Goal: Task Accomplishment & Management: Manage account settings

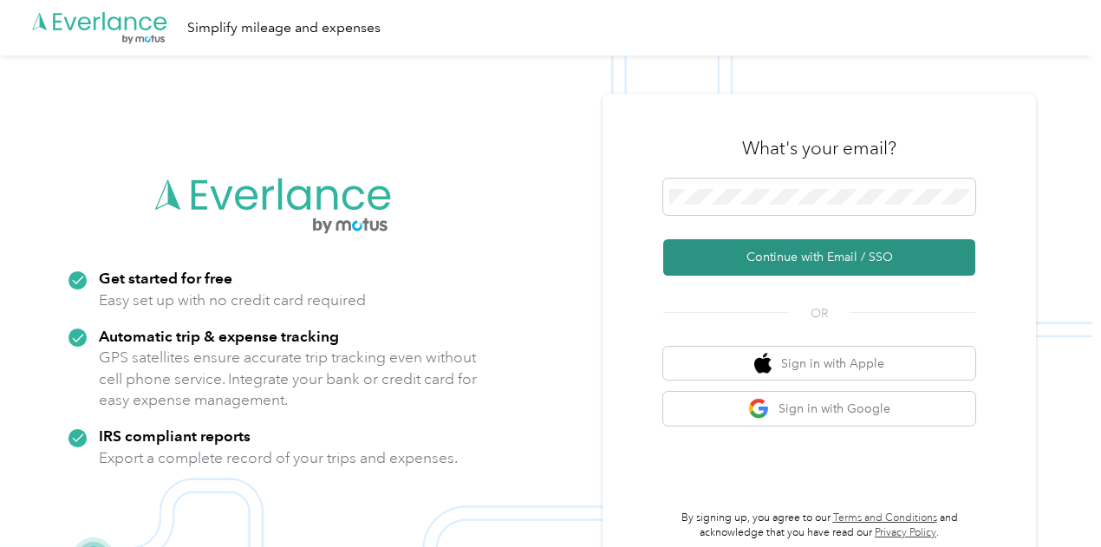
click at [767, 253] on button "Continue with Email / SSO" at bounding box center [819, 257] width 312 height 36
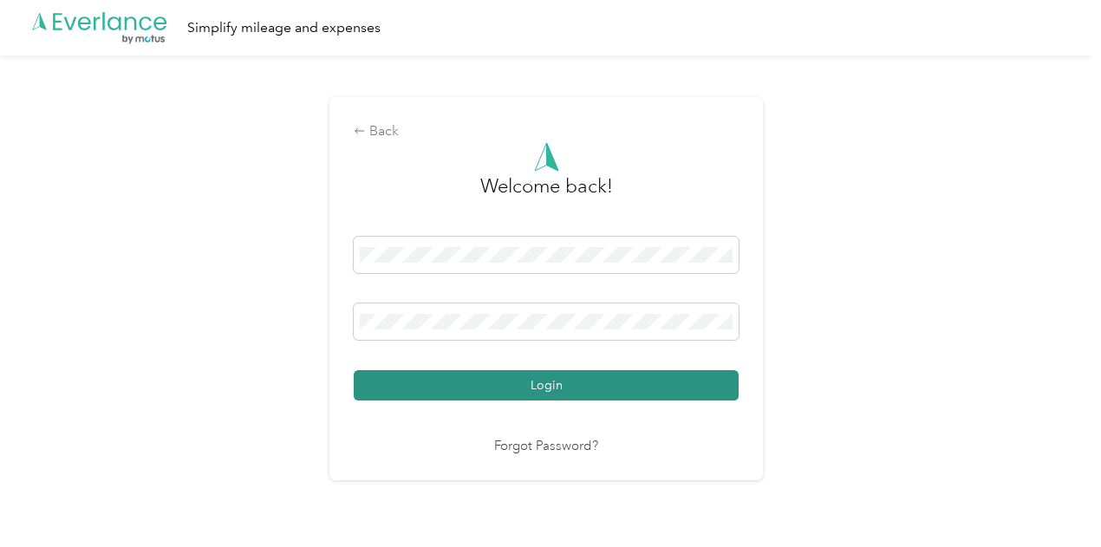
click at [612, 381] on button "Login" at bounding box center [546, 385] width 385 height 30
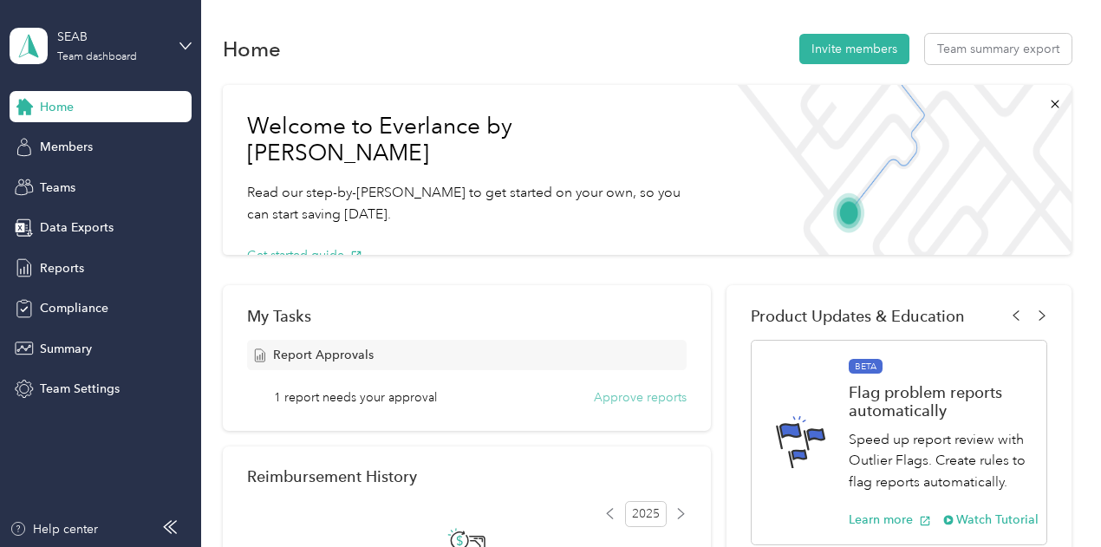
click at [634, 400] on button "Approve reports" at bounding box center [640, 397] width 93 height 18
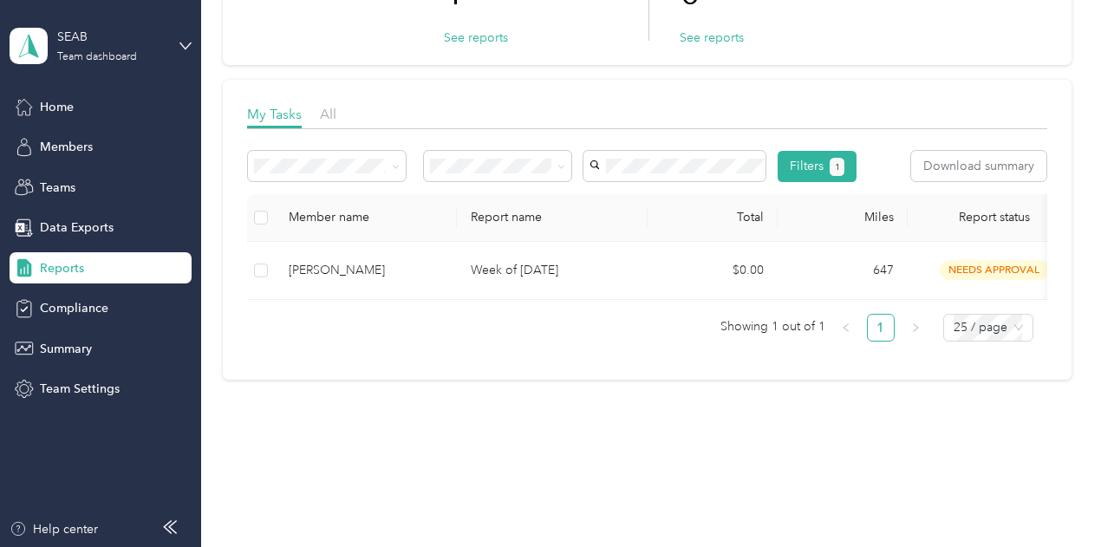
scroll to position [172, 0]
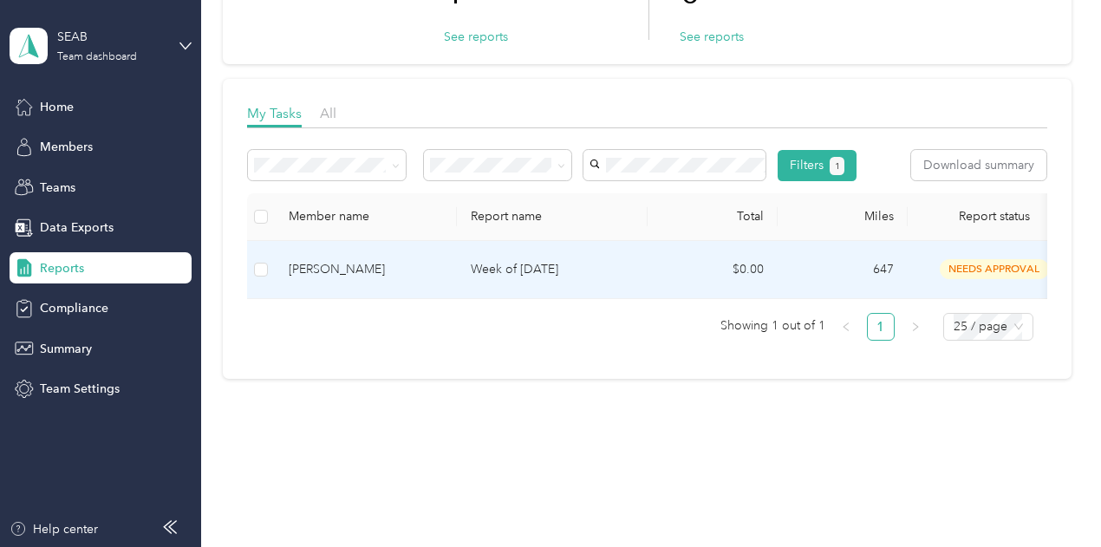
click at [525, 279] on p "Week of [DATE]" at bounding box center [552, 269] width 163 height 19
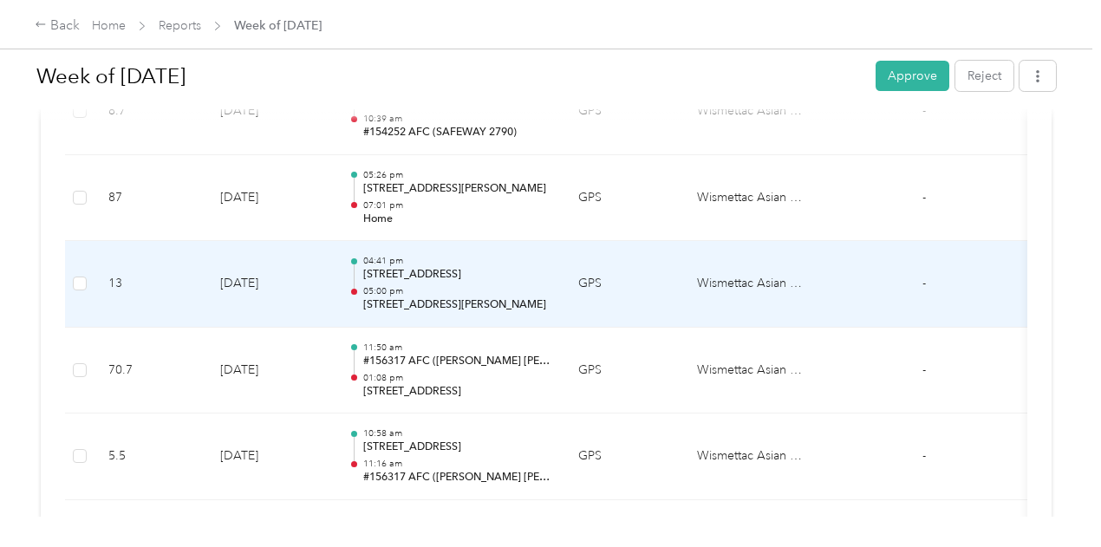
scroll to position [2054, 0]
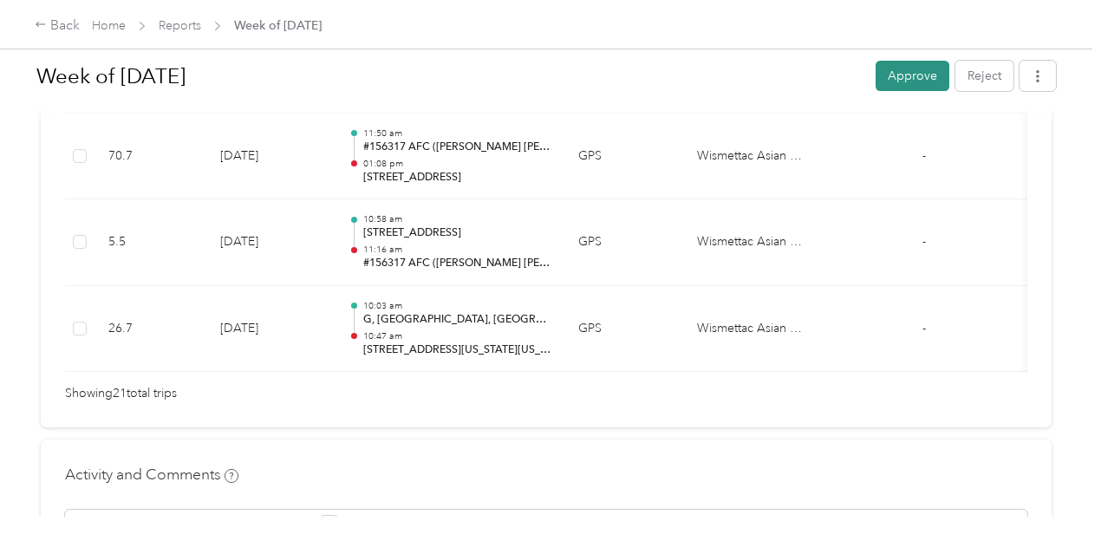
click at [918, 77] on button "Approve" at bounding box center [912, 76] width 74 height 30
